Goal: Find specific fact: Find specific fact

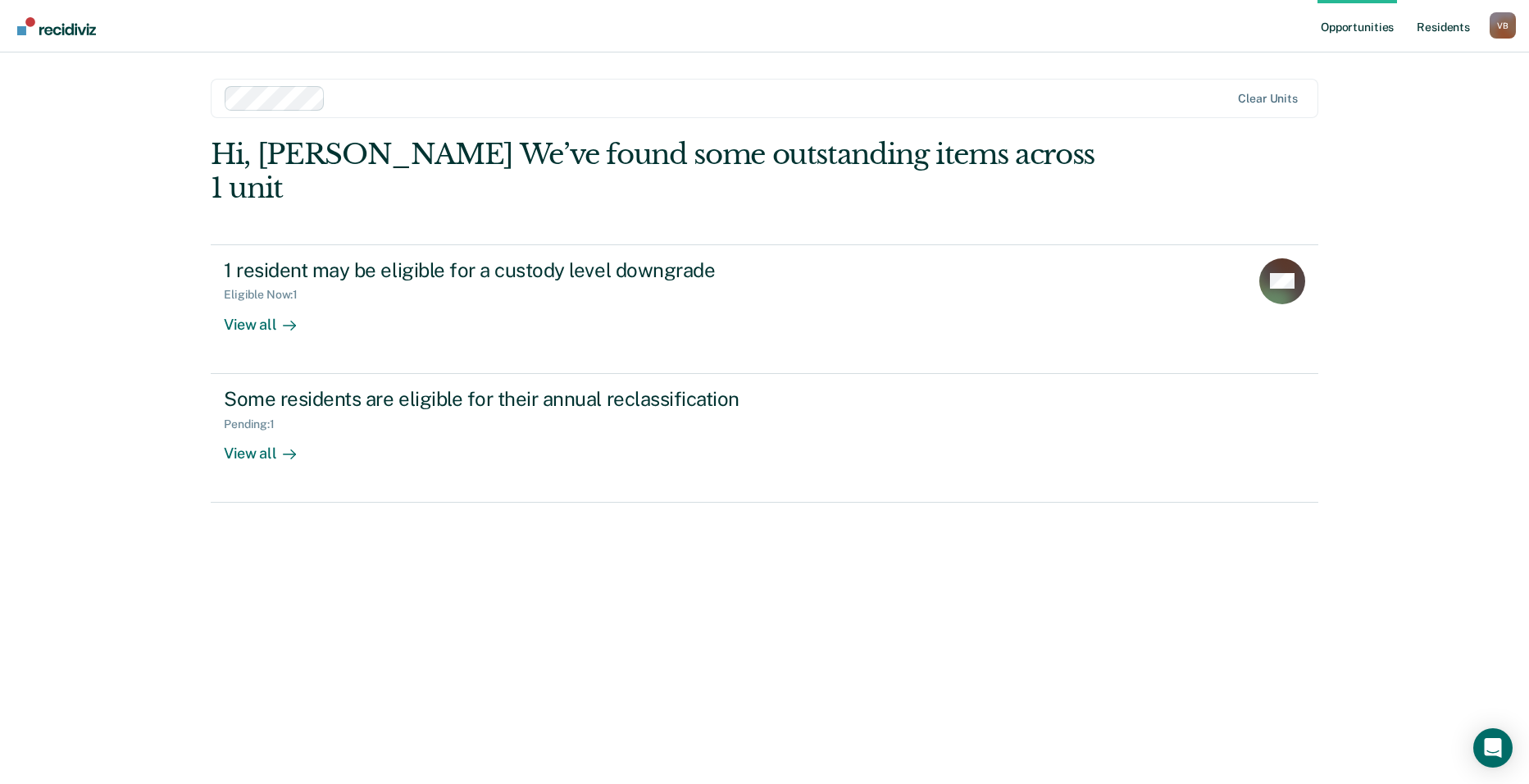
click at [1440, 23] on link "Resident s" at bounding box center [1444, 26] width 60 height 52
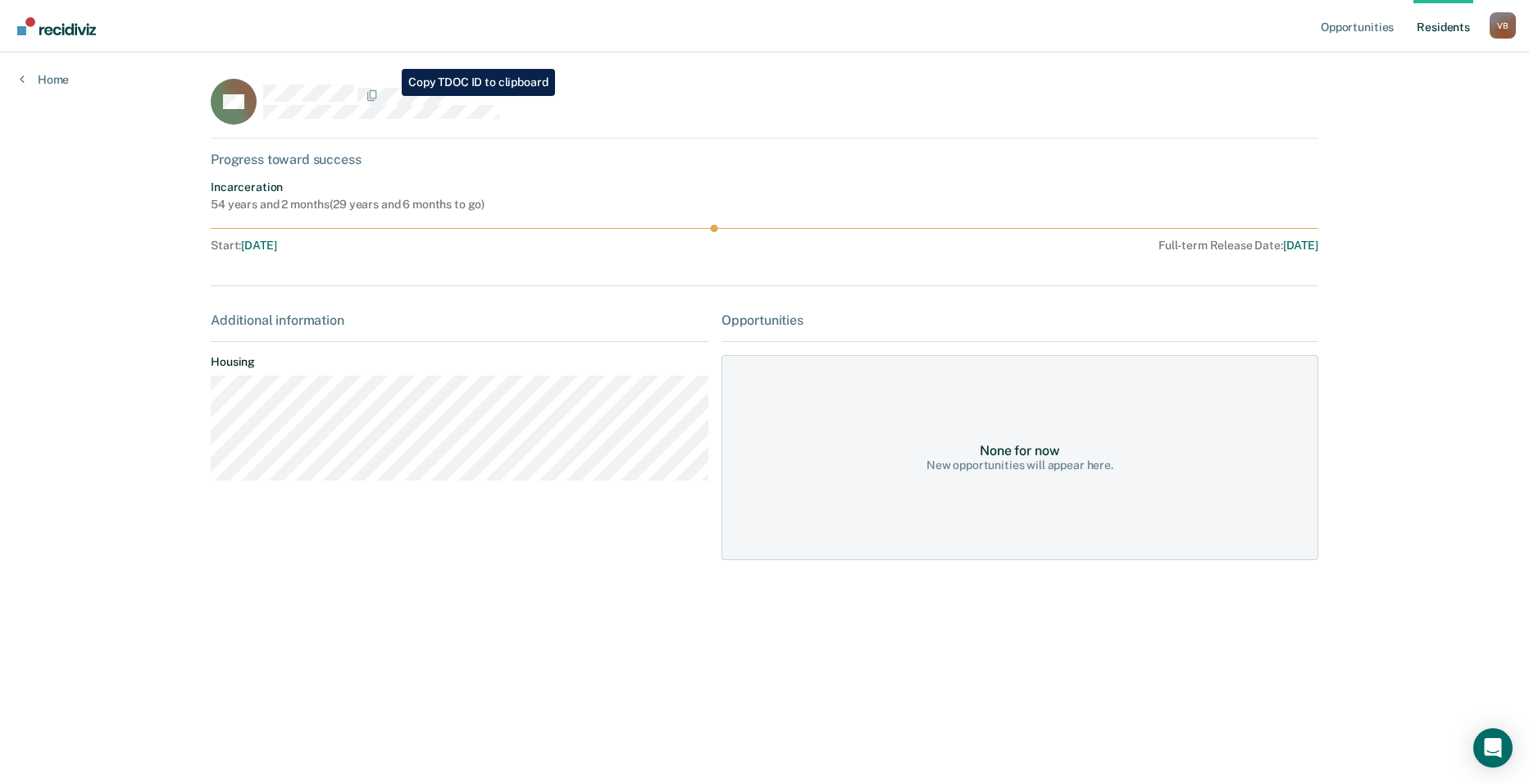
drag, startPoint x: 381, startPoint y: 103, endPoint x: 772, endPoint y: 243, distance: 415.3
click at [772, 243] on div "Full-term Release Date : [DATE]" at bounding box center [1019, 245] width 598 height 14
